Goal: Check status: Check status

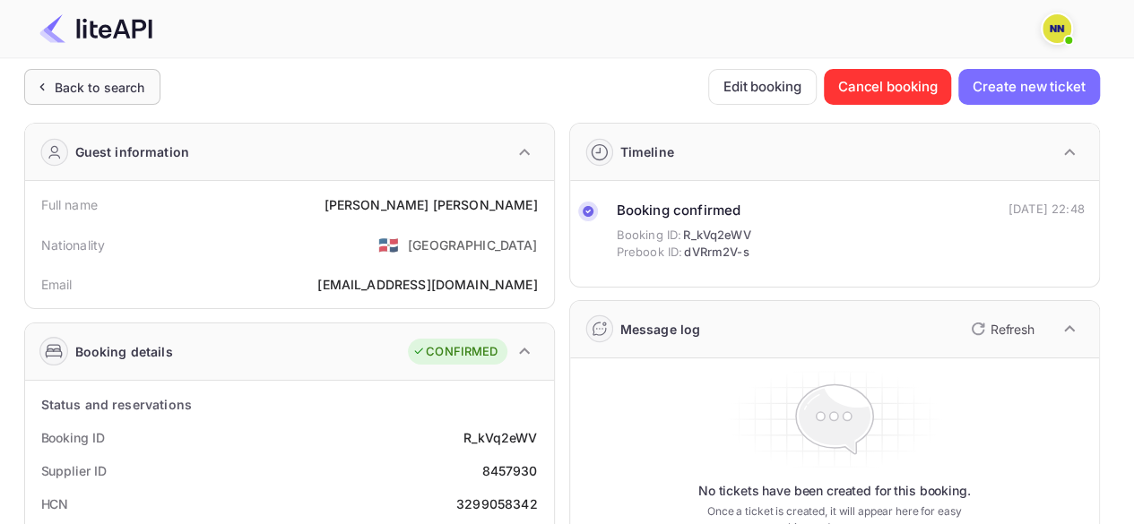
click at [88, 88] on div "Back to search" at bounding box center [100, 87] width 91 height 19
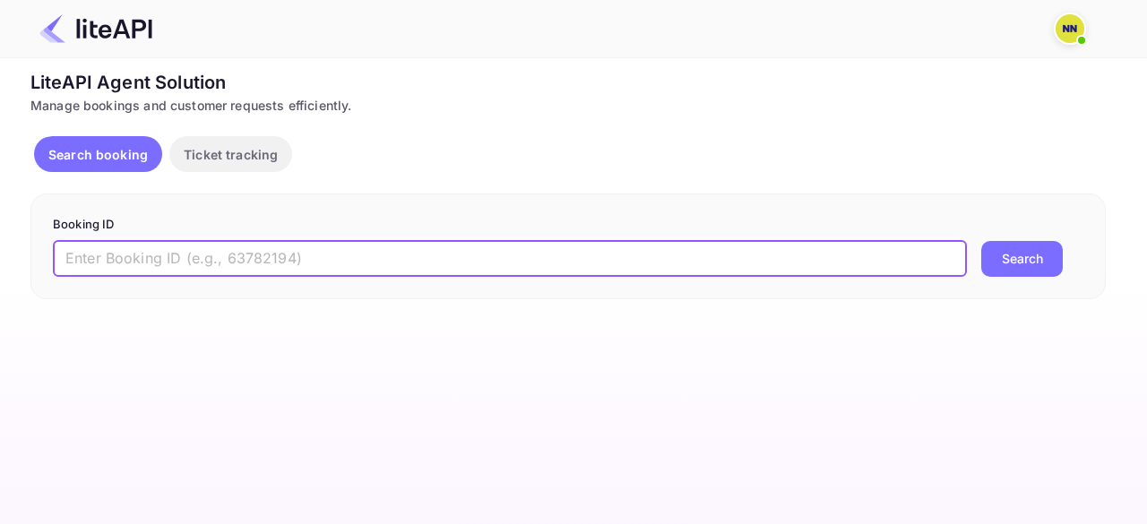
paste input "8748545"
click at [238, 265] on input "text" at bounding box center [510, 259] width 914 height 36
type input "8748545"
click at [1031, 263] on button "Search" at bounding box center [1022, 259] width 82 height 36
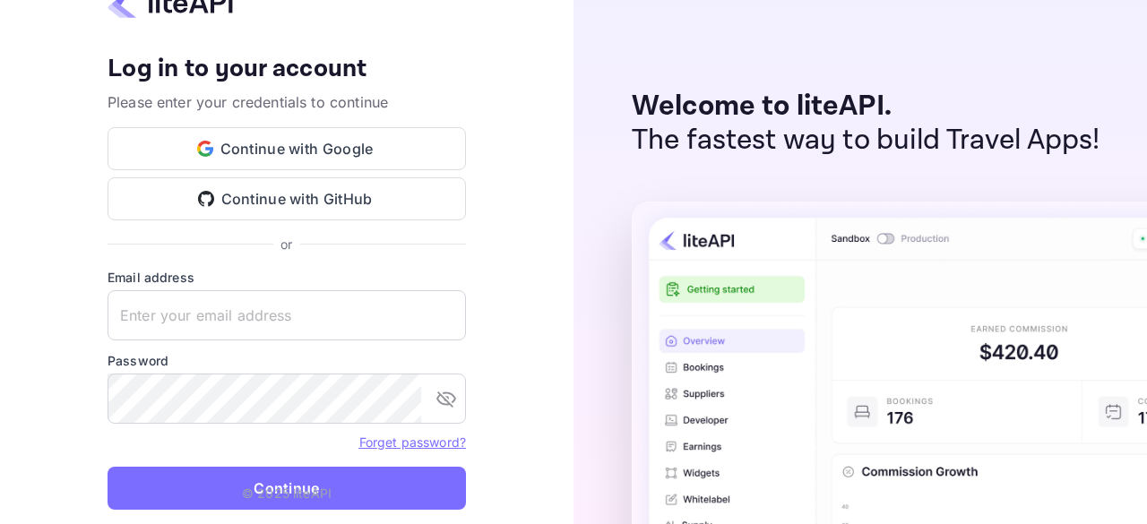
type input "zen.abddin@tbo.com"
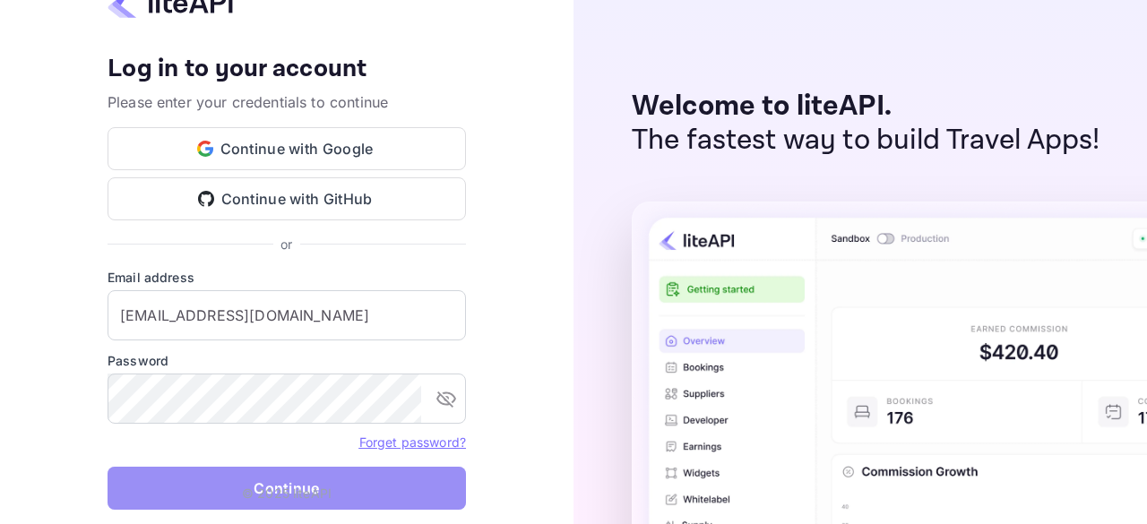
click at [377, 481] on button "Continue" at bounding box center [287, 488] width 358 height 43
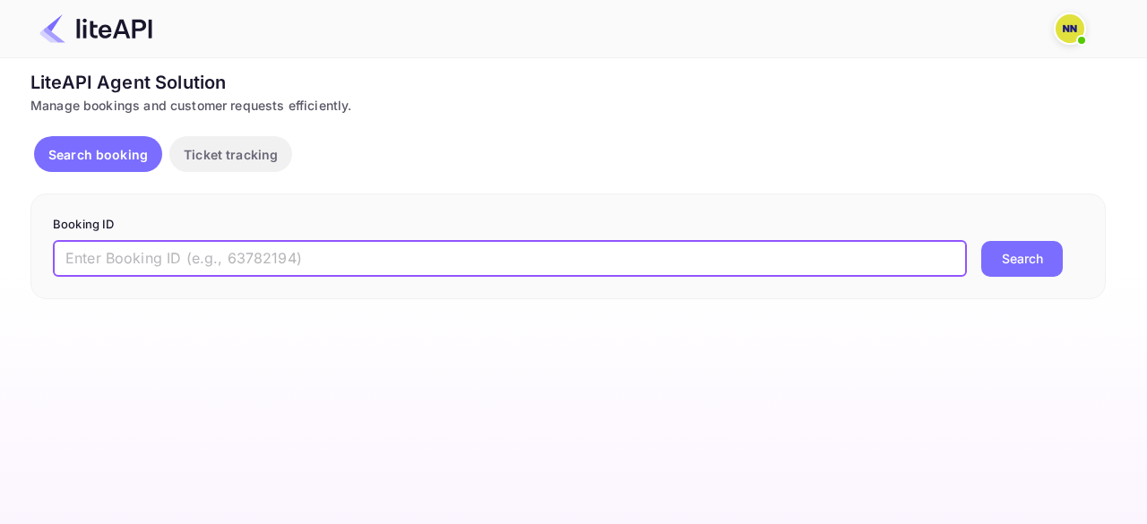
click at [303, 249] on input "text" at bounding box center [510, 259] width 914 height 36
paste input "8748545"
type input "8748545"
click at [1034, 262] on button "Search" at bounding box center [1022, 259] width 82 height 36
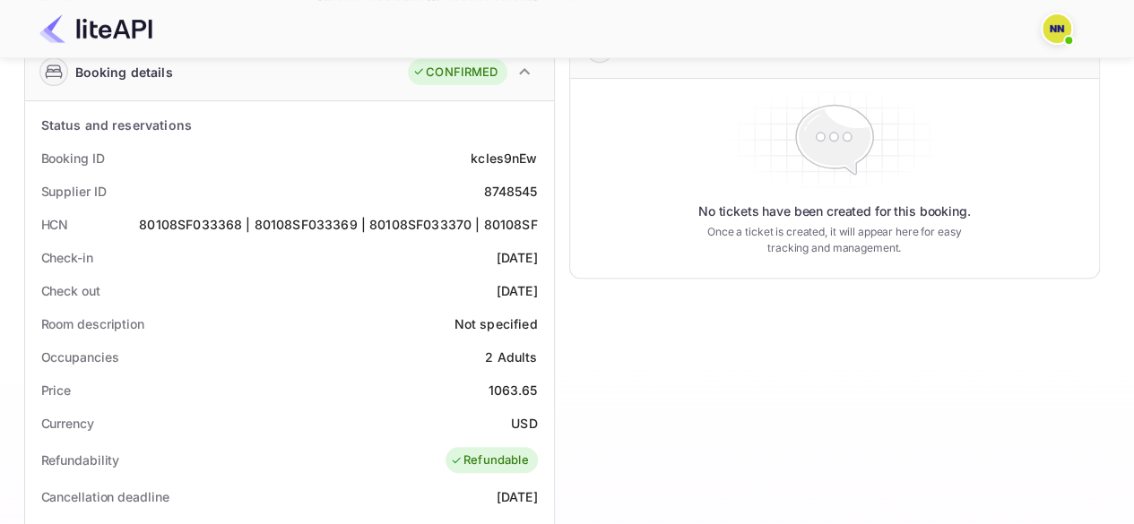
scroll to position [280, 0]
click at [481, 220] on div "80108SF033368 | 80108SF033369 | 80108SF033370 | 80108SF" at bounding box center [338, 224] width 398 height 19
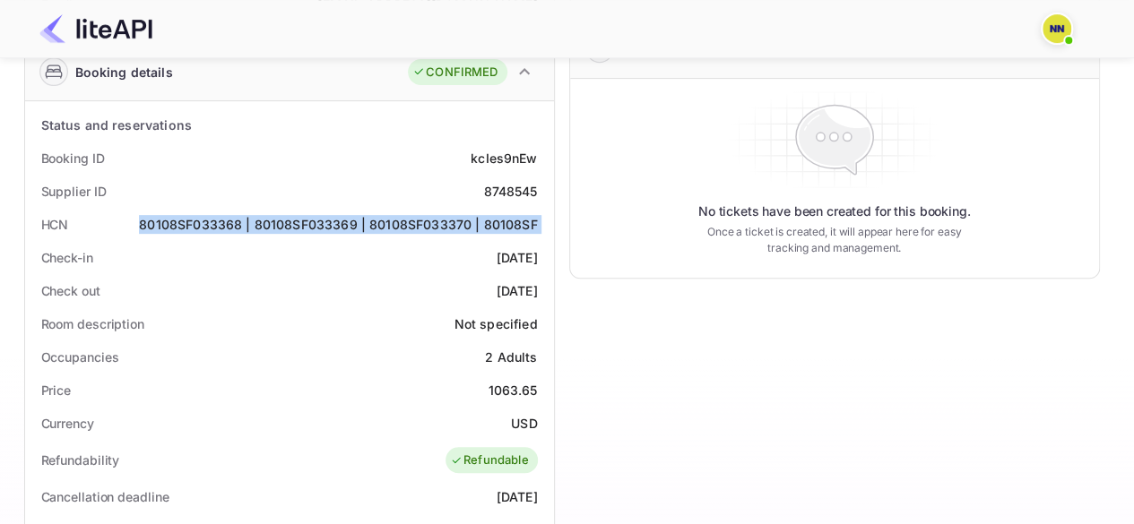
click at [481, 220] on div "80108SF033368 | 80108SF033369 | 80108SF033370 | 80108SF" at bounding box center [338, 224] width 398 height 19
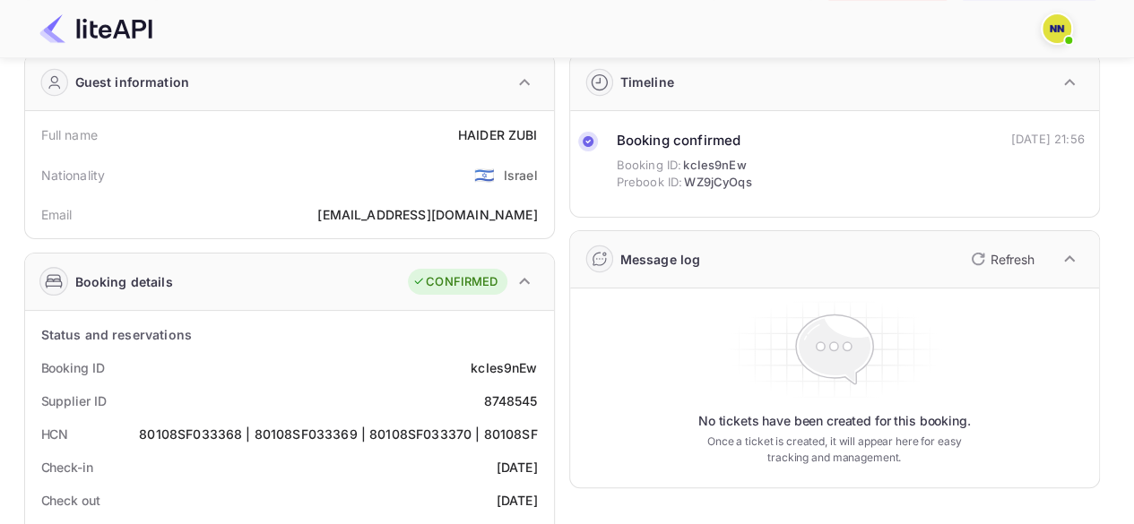
scroll to position [68, 0]
click at [523, 85] on icon "button" at bounding box center [524, 84] width 22 height 22
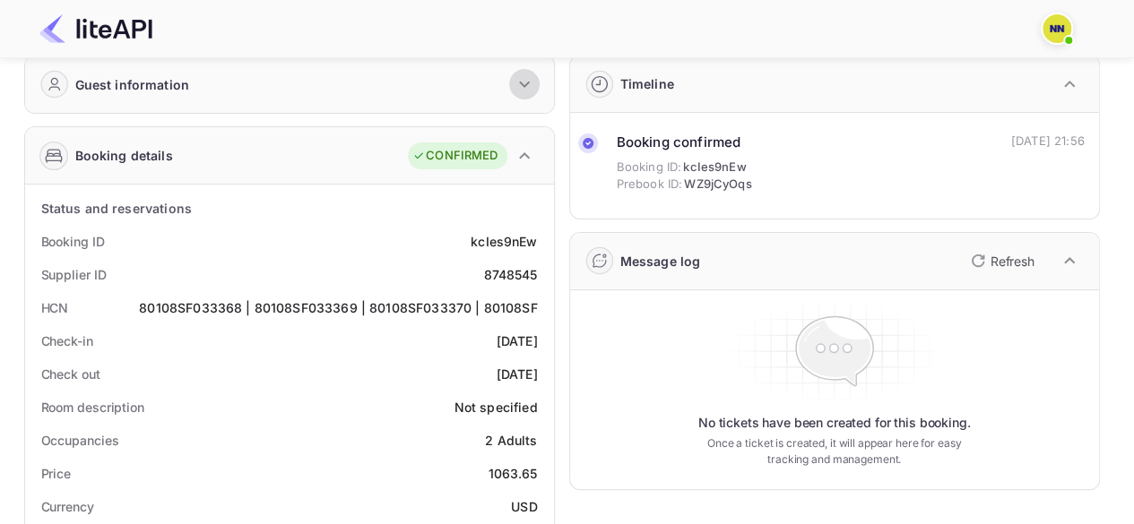
click at [523, 85] on icon "button" at bounding box center [524, 85] width 11 height 6
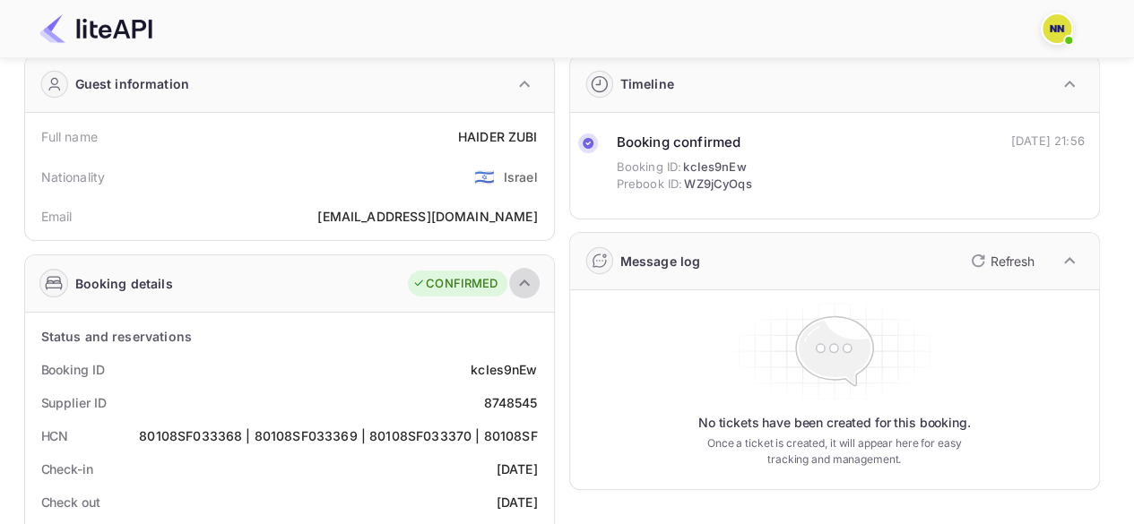
click at [529, 278] on icon "button" at bounding box center [524, 283] width 22 height 22
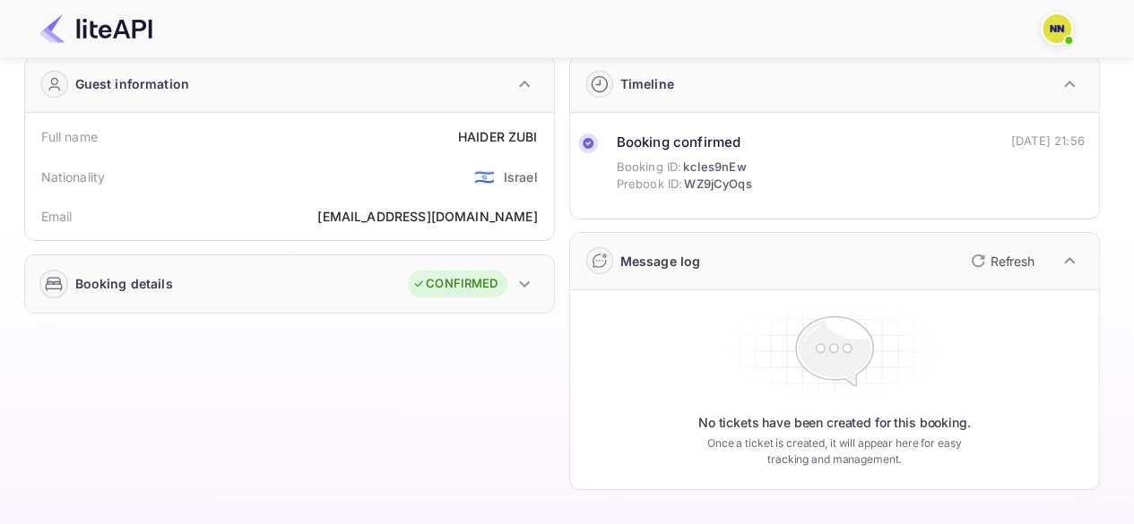
scroll to position [66, 0]
click at [529, 278] on icon "button" at bounding box center [524, 286] width 22 height 22
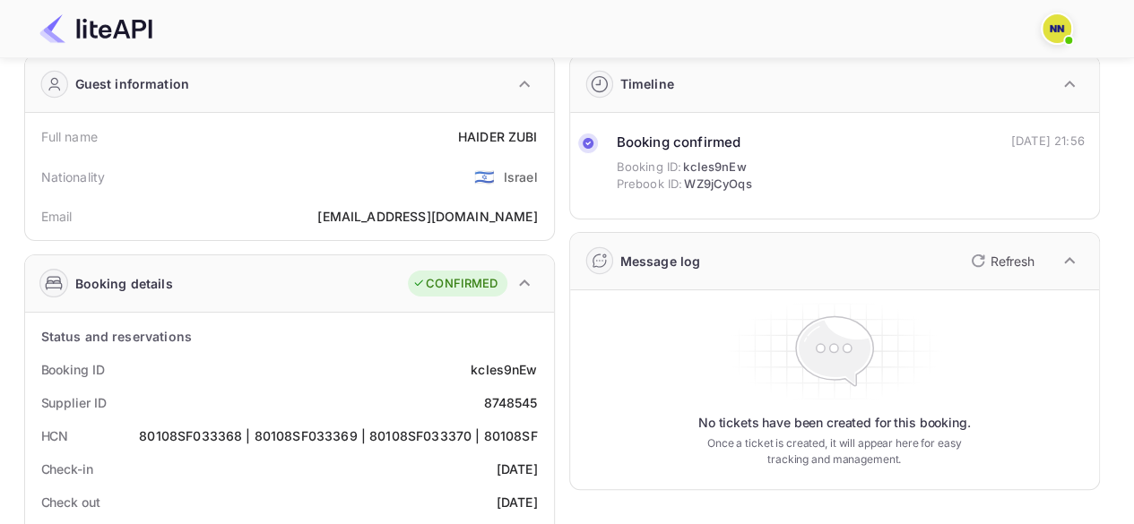
scroll to position [271, 0]
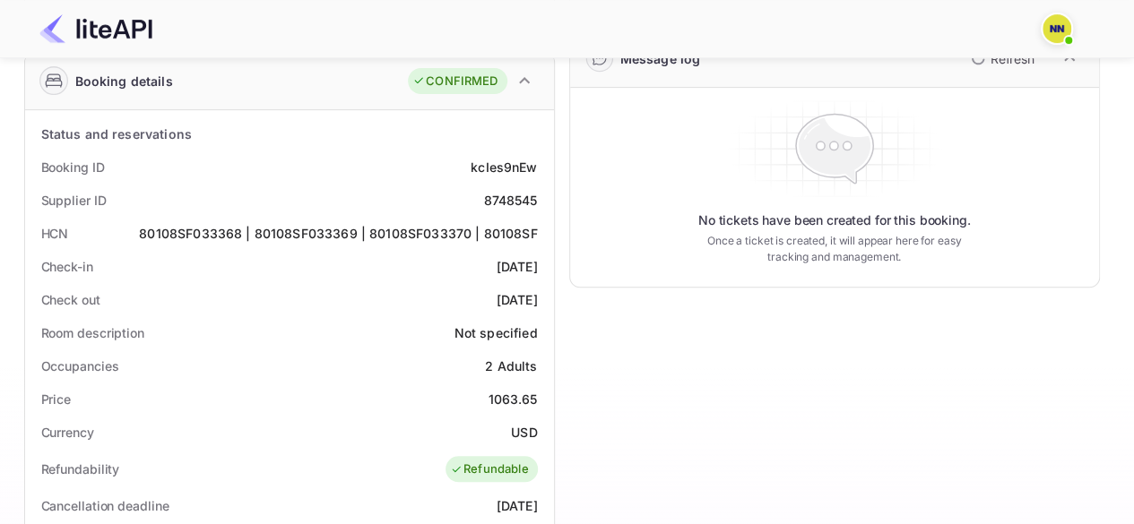
click at [486, 237] on div "80108SF033368 | 80108SF033369 | 80108SF033370 | 80108SF" at bounding box center [338, 233] width 398 height 19
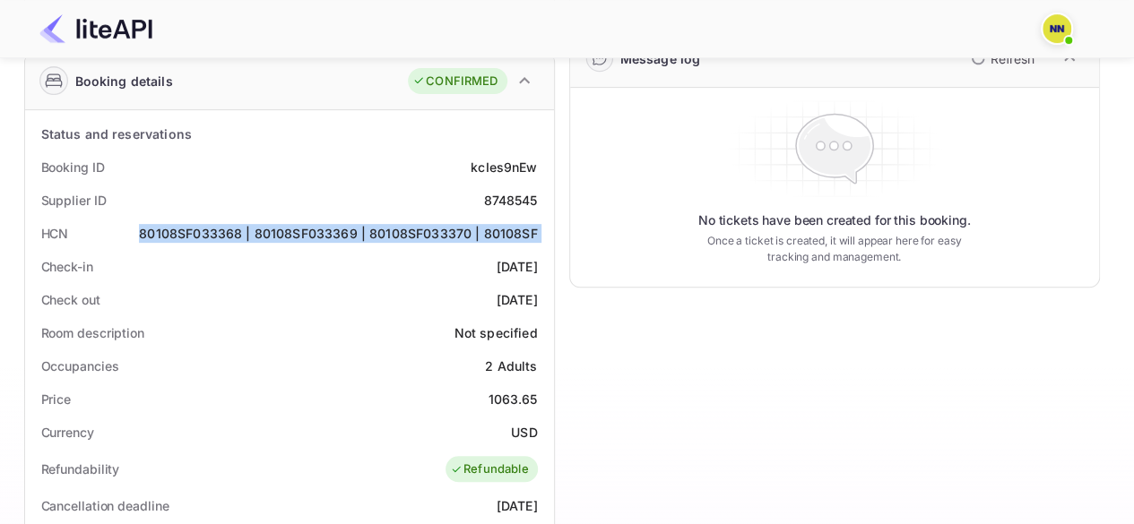
click at [486, 237] on div "80108SF033368 | 80108SF033369 | 80108SF033370 | 80108SF" at bounding box center [338, 233] width 398 height 19
copy div "80108SF033368 | 80108SF033369 | 80108SF033370 | 80108SF"
click at [486, 237] on div "80108SF033368 | 80108SF033369 | 80108SF033370 | 80108SF" at bounding box center [338, 233] width 398 height 19
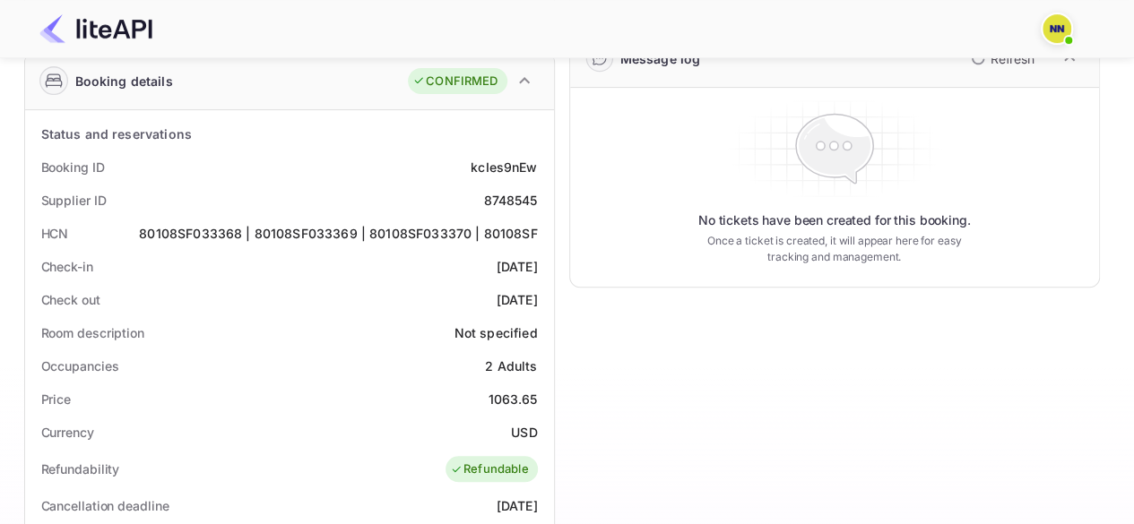
scroll to position [0, 0]
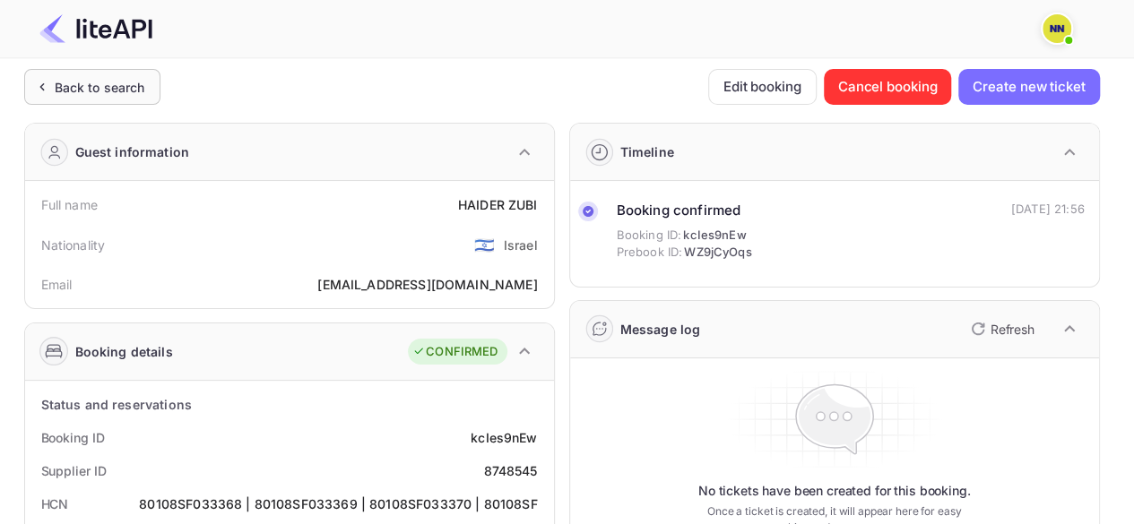
click at [68, 82] on div "Back to search" at bounding box center [100, 87] width 91 height 19
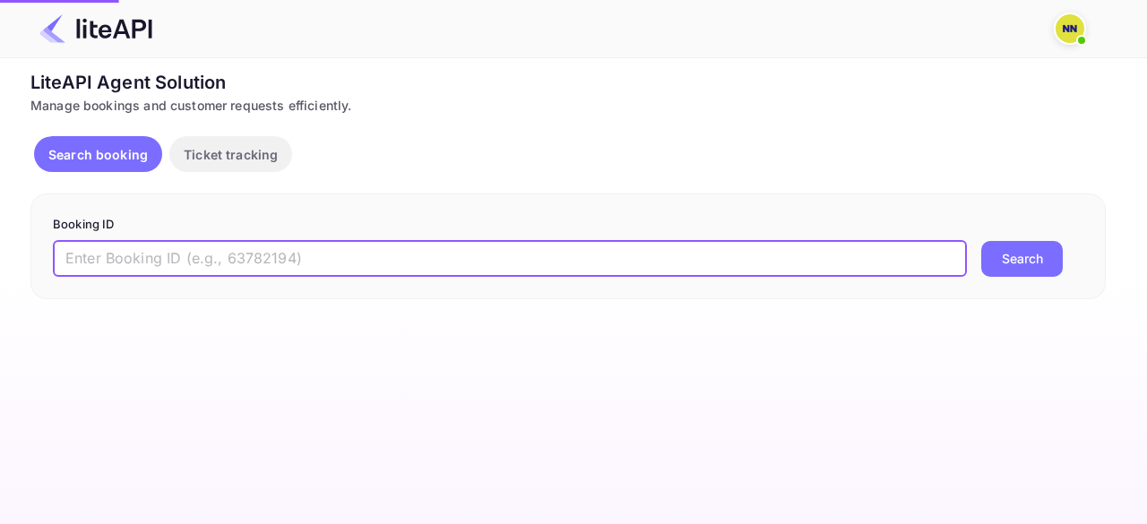
click at [357, 254] on input "text" at bounding box center [510, 259] width 914 height 36
paste input "8748679"
type input "8748679"
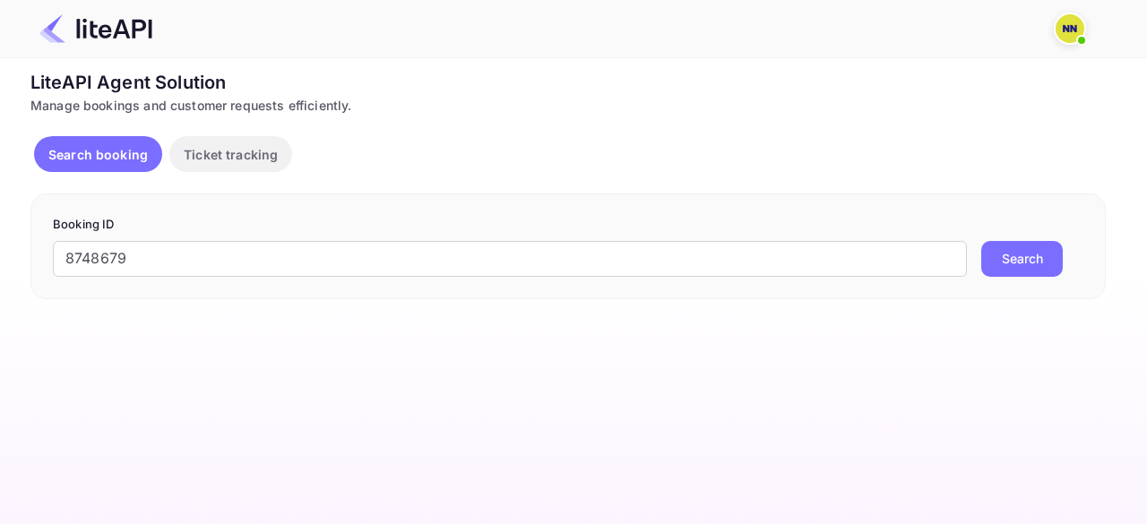
click at [1013, 243] on button "Search" at bounding box center [1022, 259] width 82 height 36
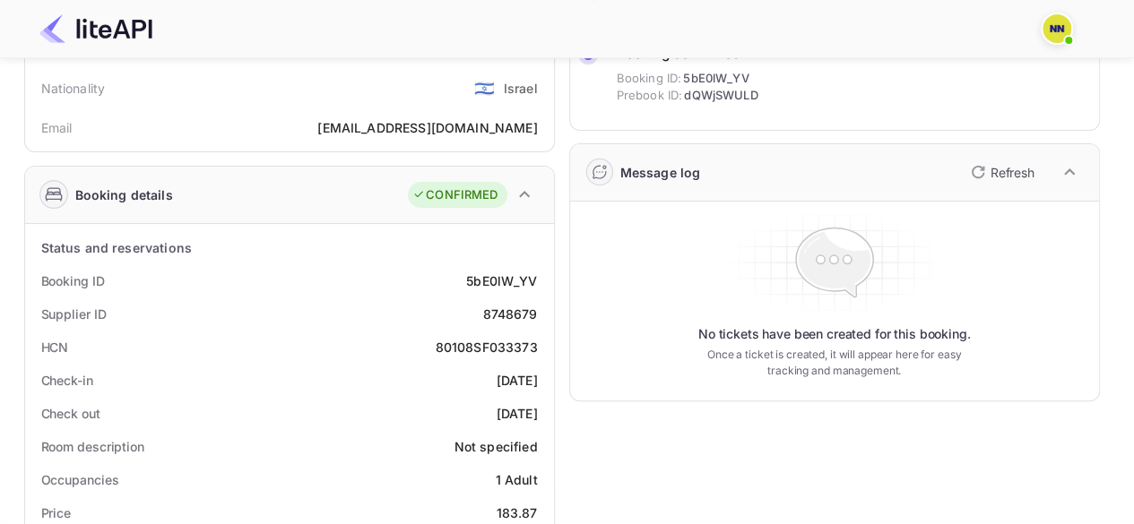
scroll to position [185, 0]
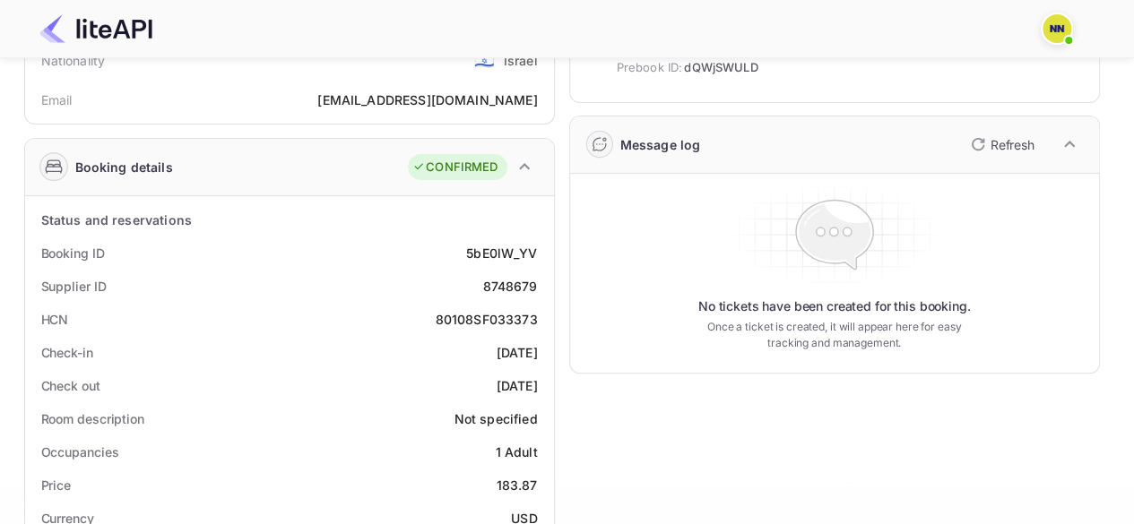
click at [496, 317] on div "80108SF033373" at bounding box center [487, 319] width 102 height 19
copy div "80108SF033373"
click at [496, 317] on div "80108SF033373" at bounding box center [487, 319] width 102 height 19
